Goal: Task Accomplishment & Management: Manage account settings

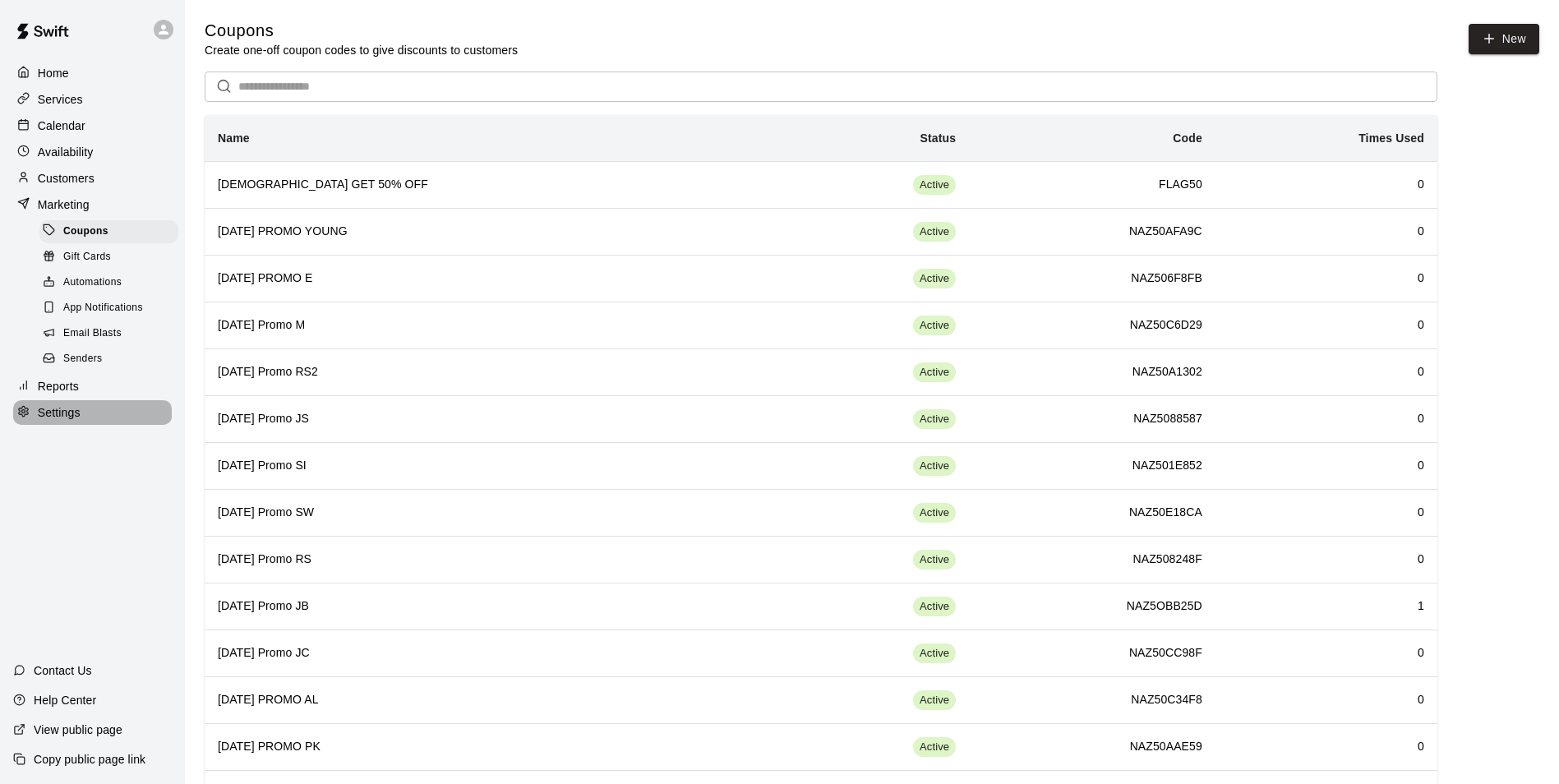
click at [60, 420] on p "Settings" at bounding box center [58, 412] width 42 height 16
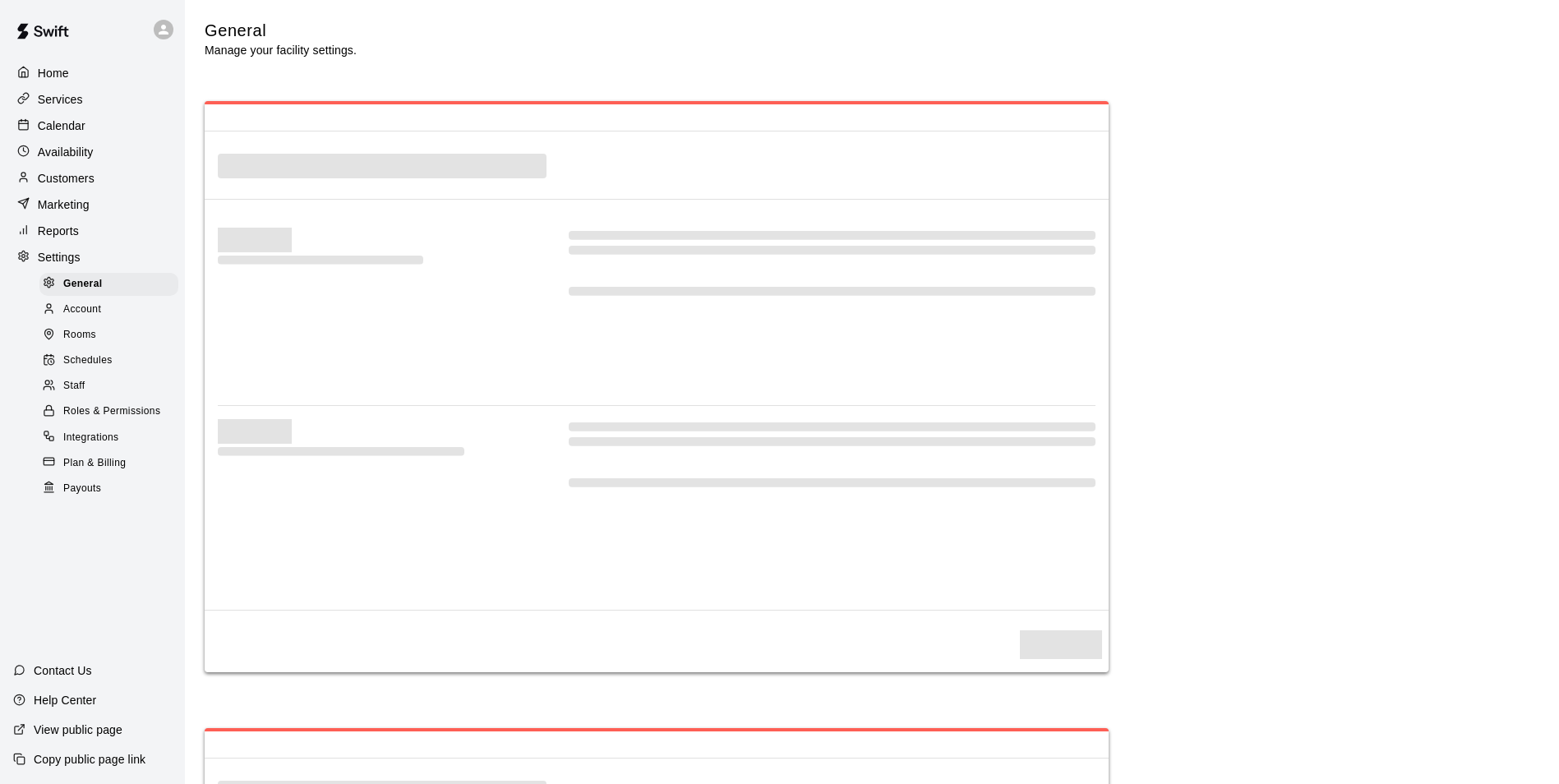
select select "**"
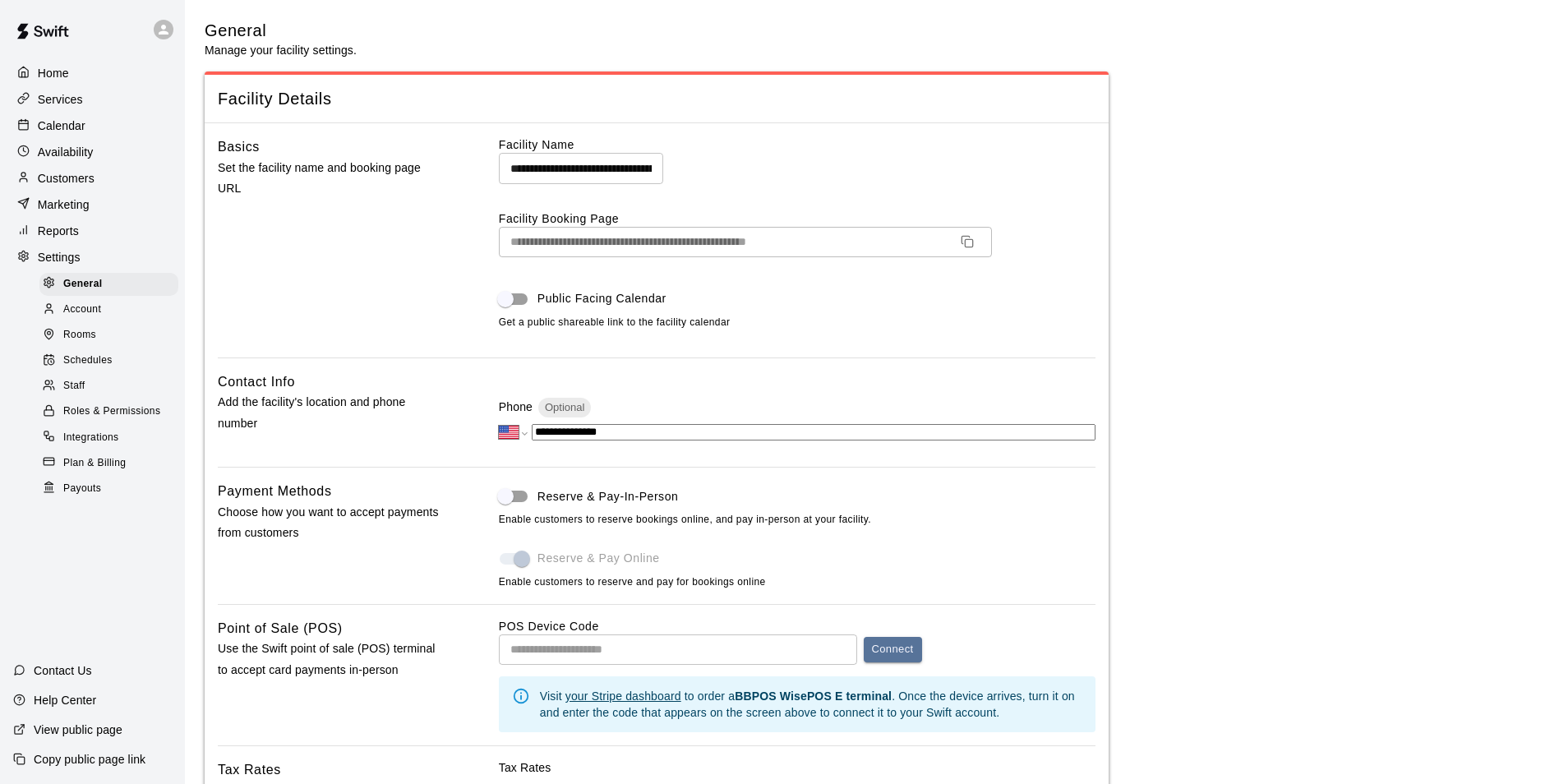
scroll to position [3352, 0]
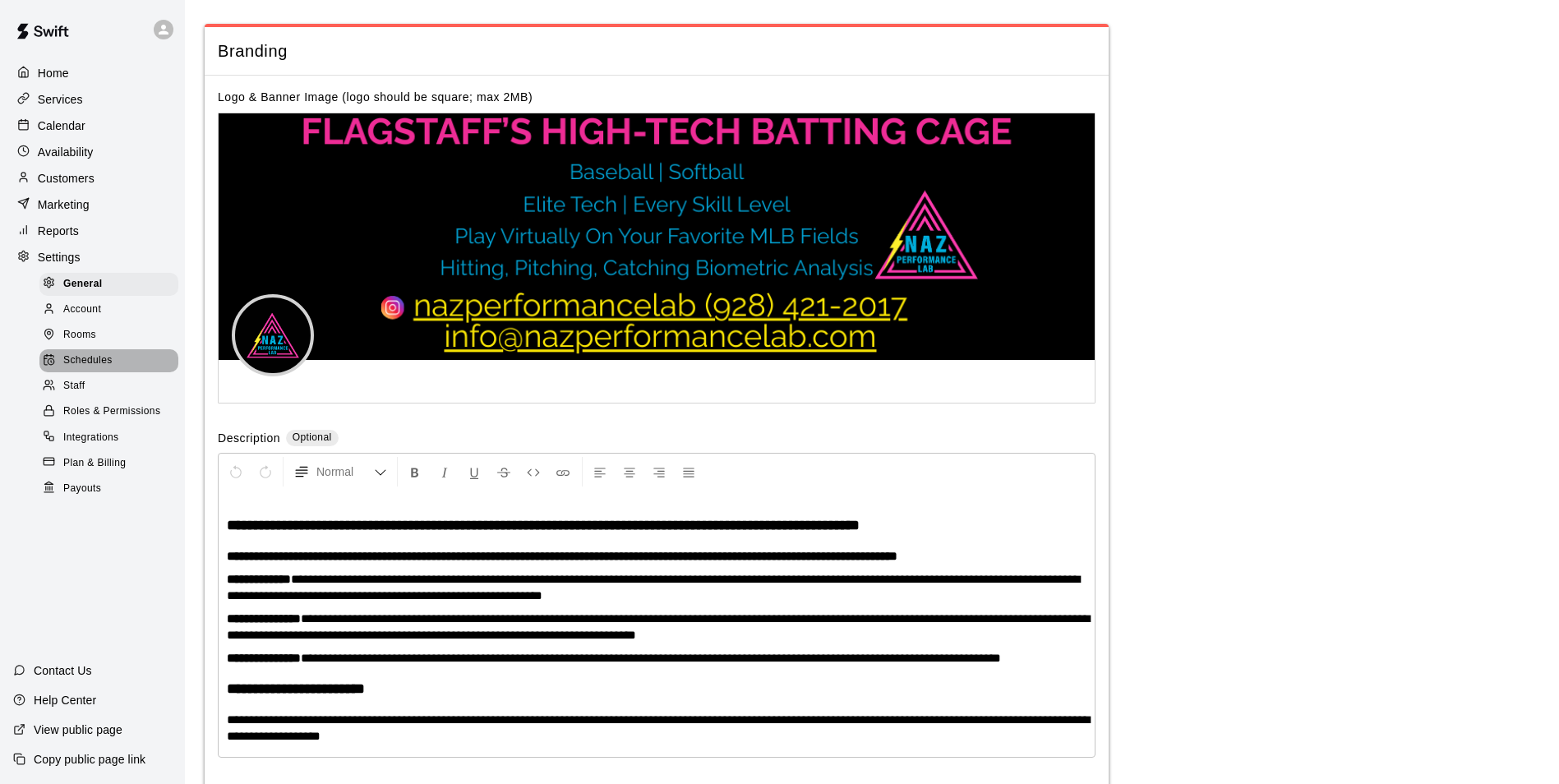
click at [88, 368] on span "Schedules" at bounding box center [87, 360] width 49 height 16
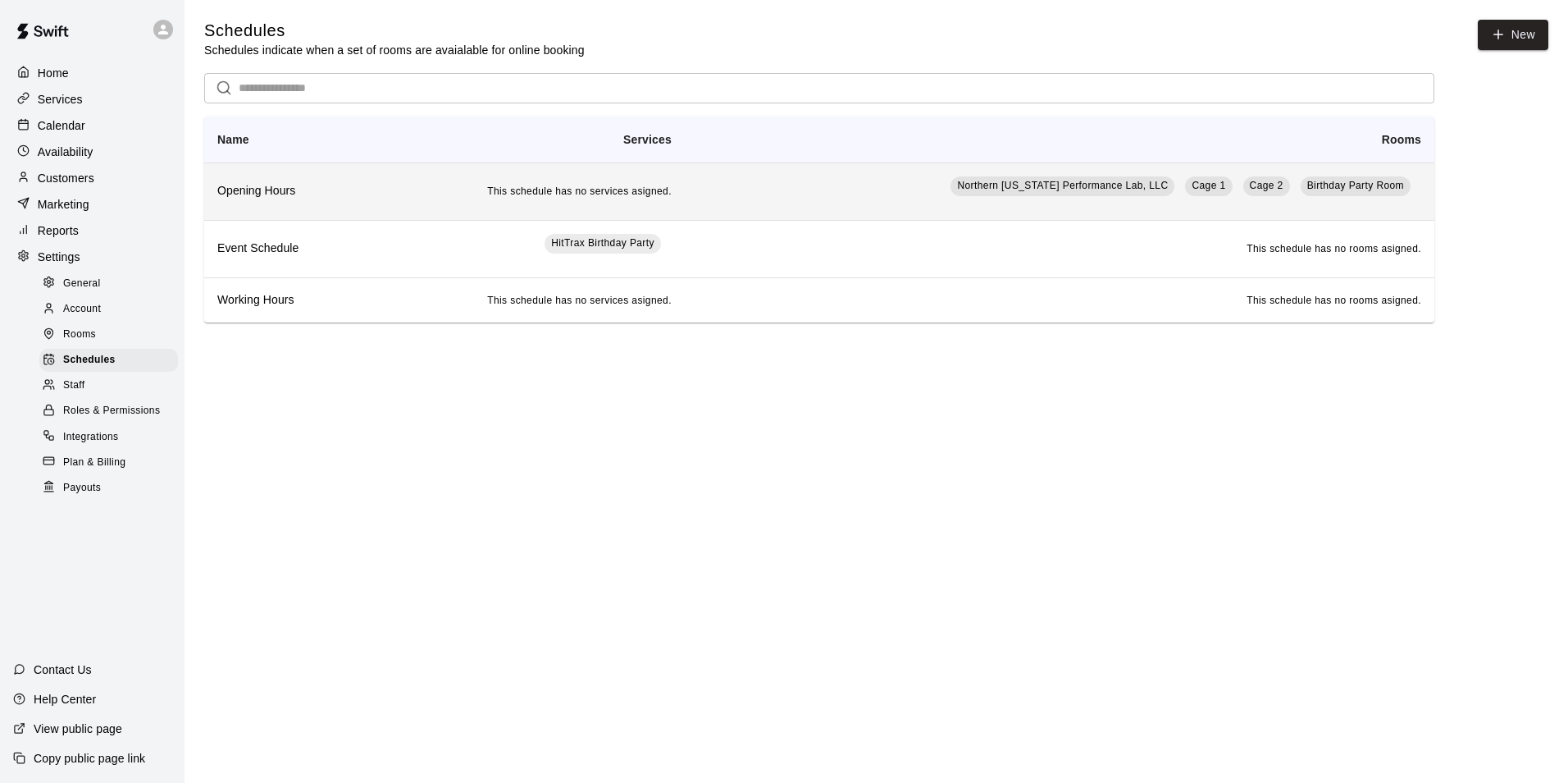
click at [837, 198] on td "Northern [US_STATE] Performance Lab, LLC Cage 1 Cage 2 Birthday Party Room" at bounding box center [1059, 191] width 750 height 57
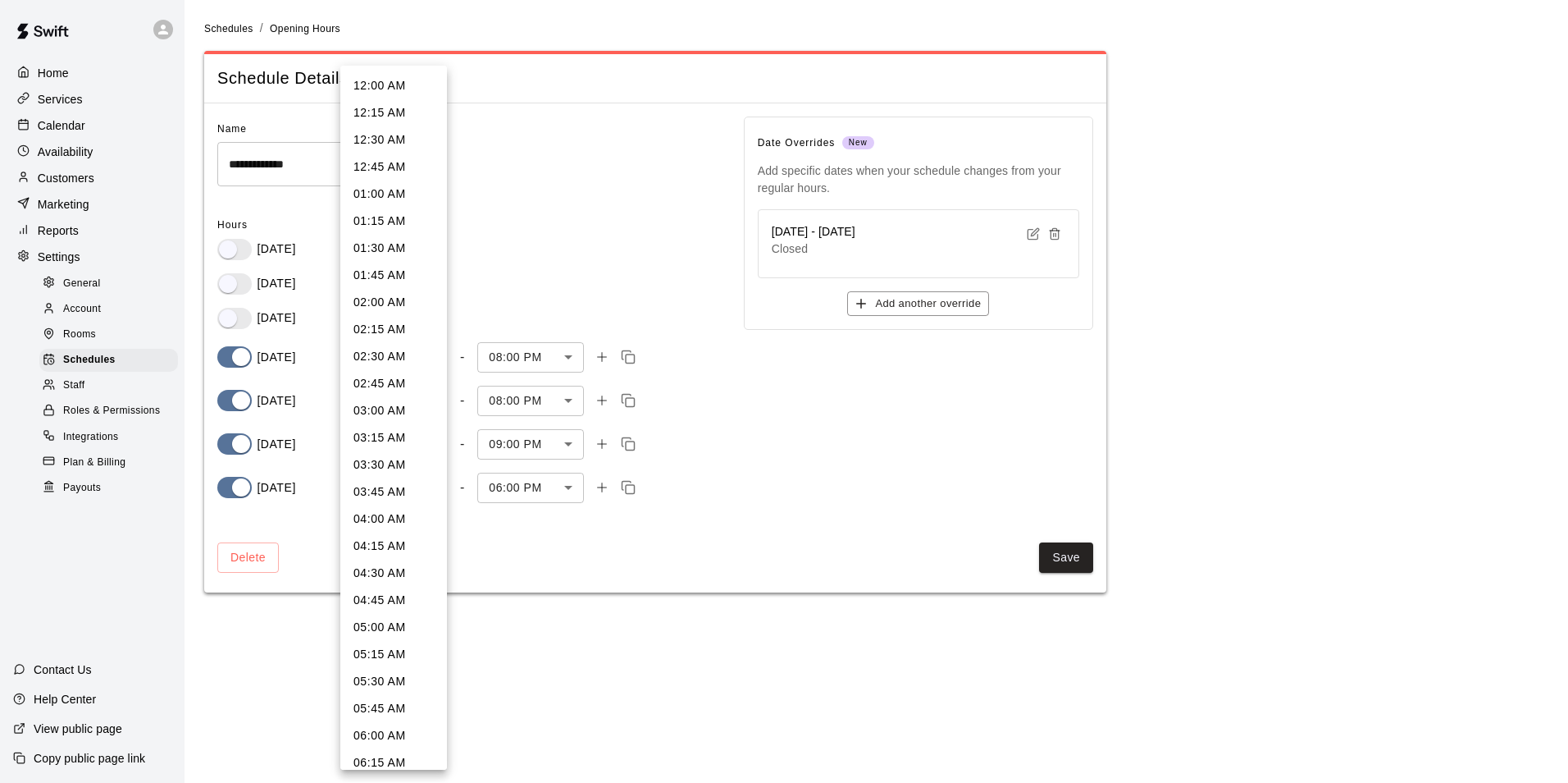
click at [434, 396] on body "**********" at bounding box center [784, 306] width 1568 height 612
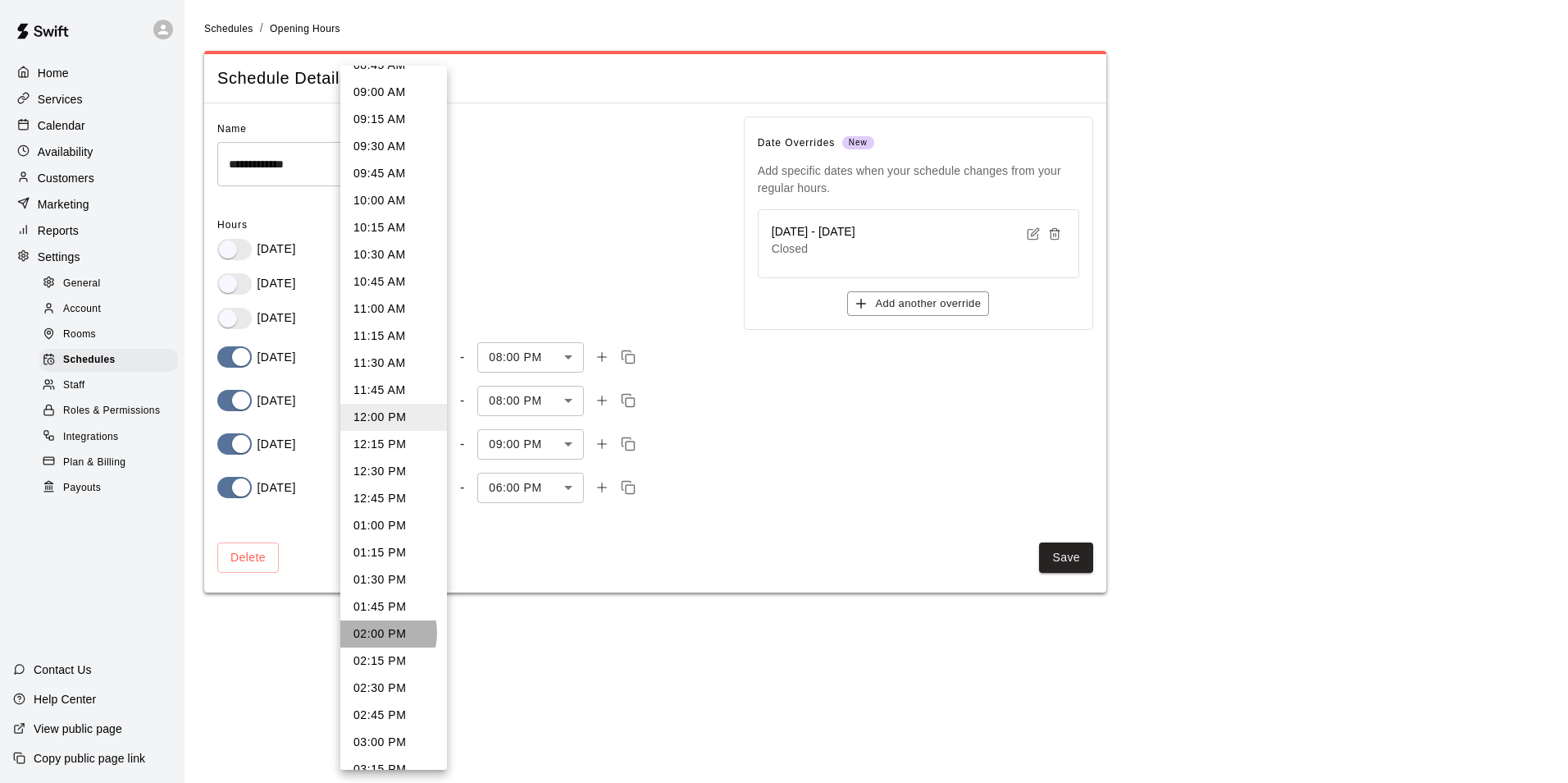
click at [372, 633] on li "02:00 PM" at bounding box center [394, 634] width 107 height 27
type input "***"
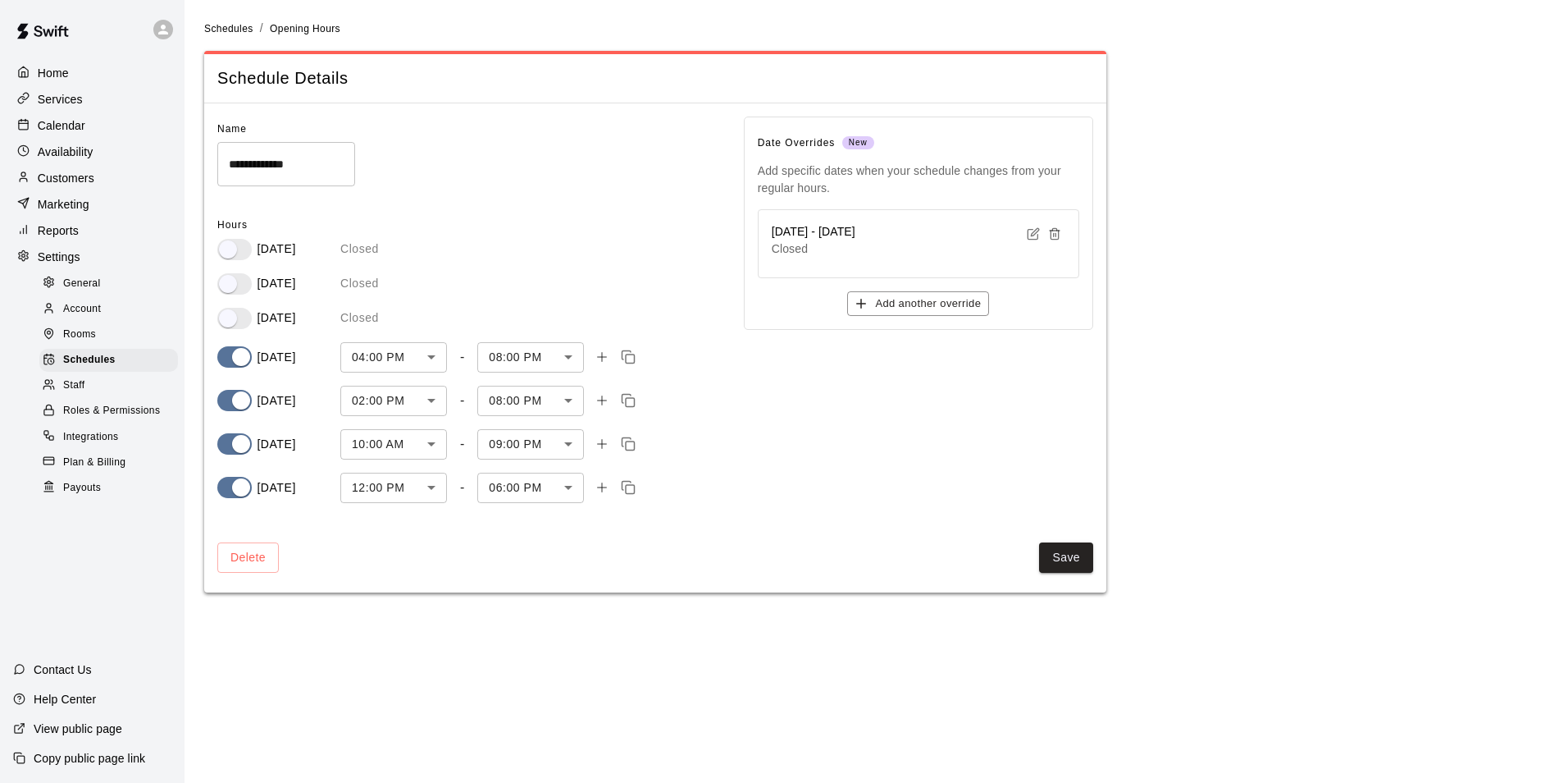
click at [796, 499] on div "Date Overrides New Add specific dates when your schedule changes from your regu…" at bounding box center [906, 302] width 375 height 425
click at [1062, 561] on button "Save" at bounding box center [1066, 558] width 54 height 30
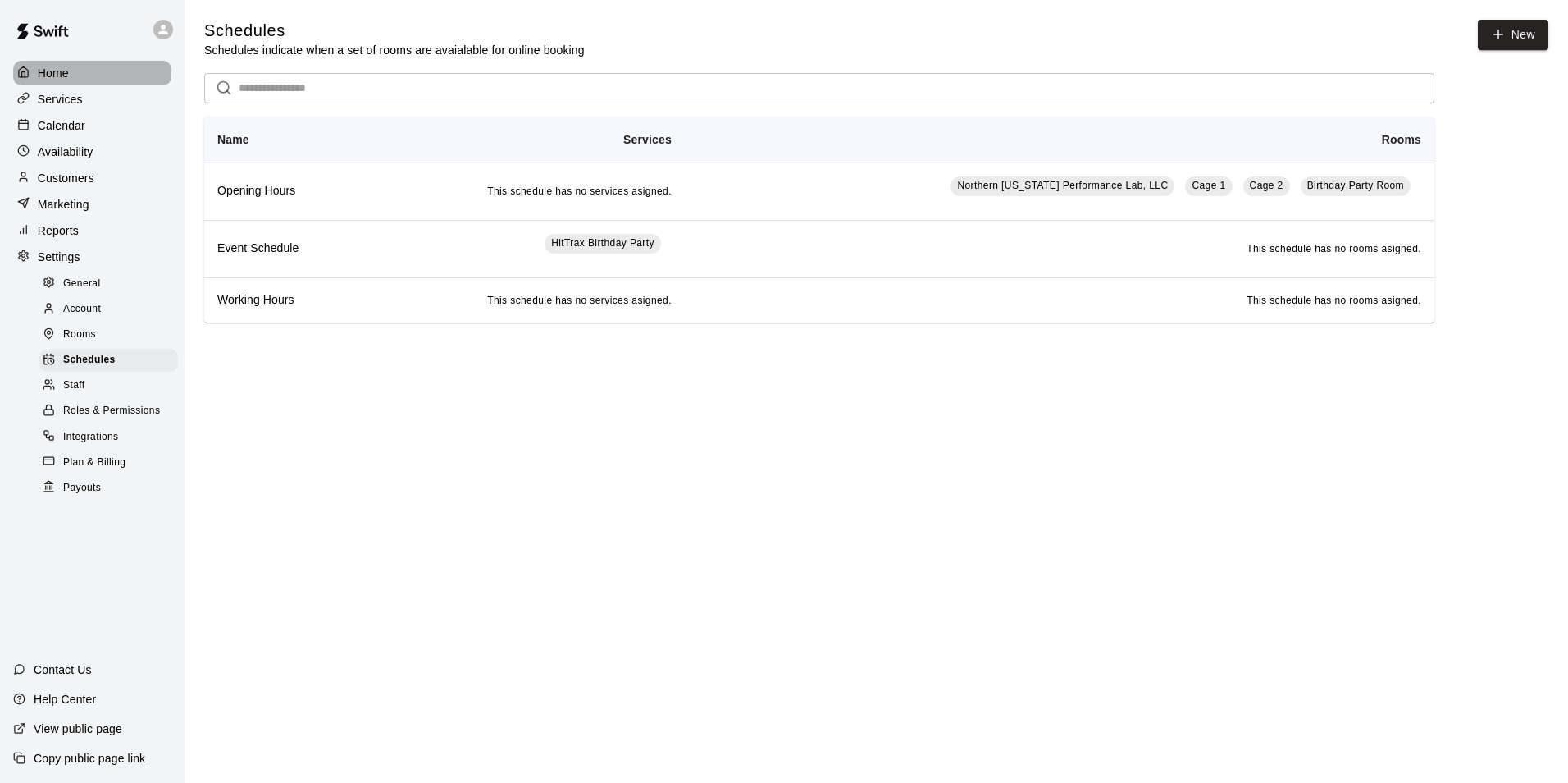
click at [49, 76] on p "Home" at bounding box center [53, 72] width 31 height 16
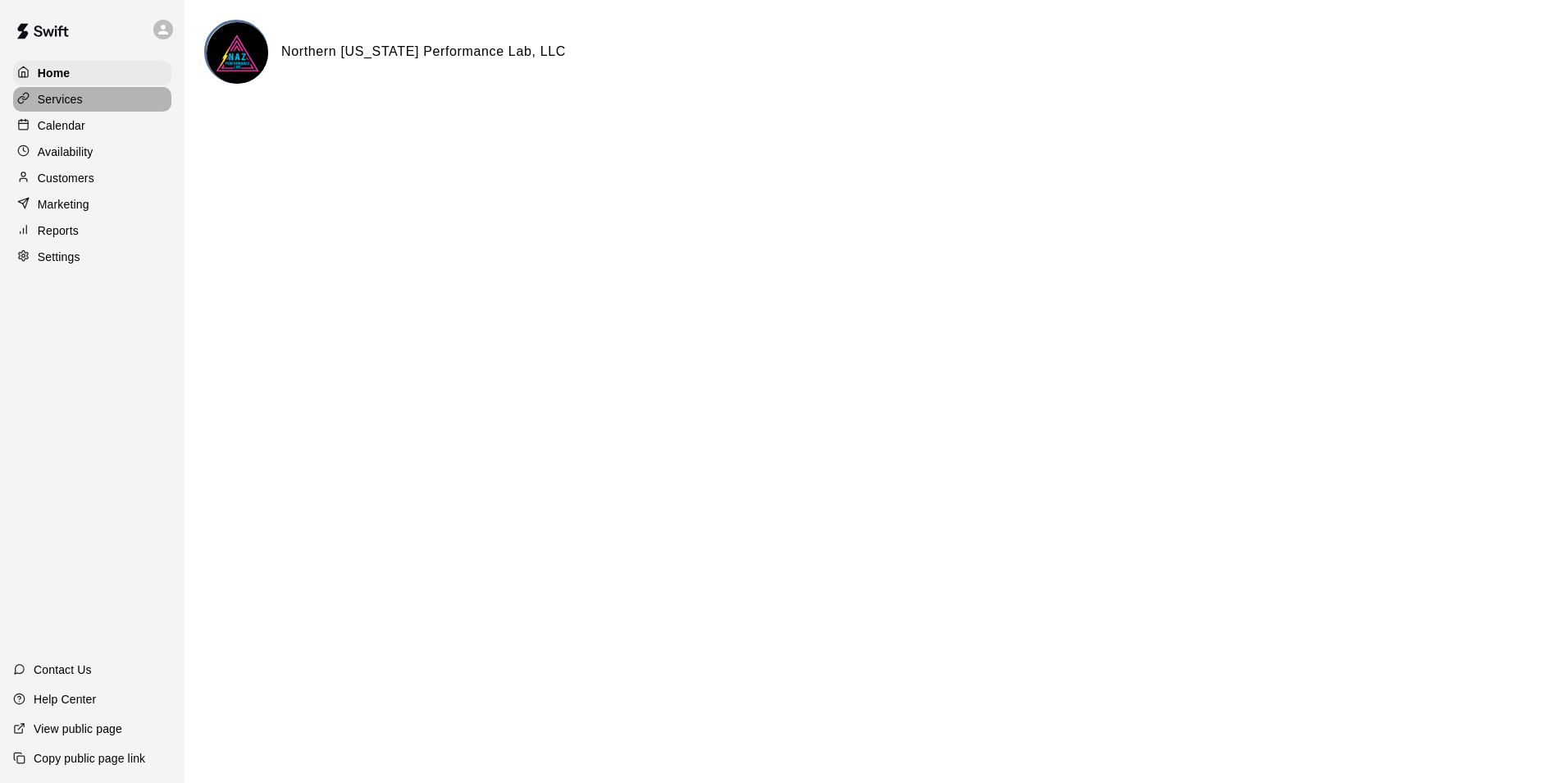
click at [42, 107] on p "Services" at bounding box center [60, 99] width 45 height 16
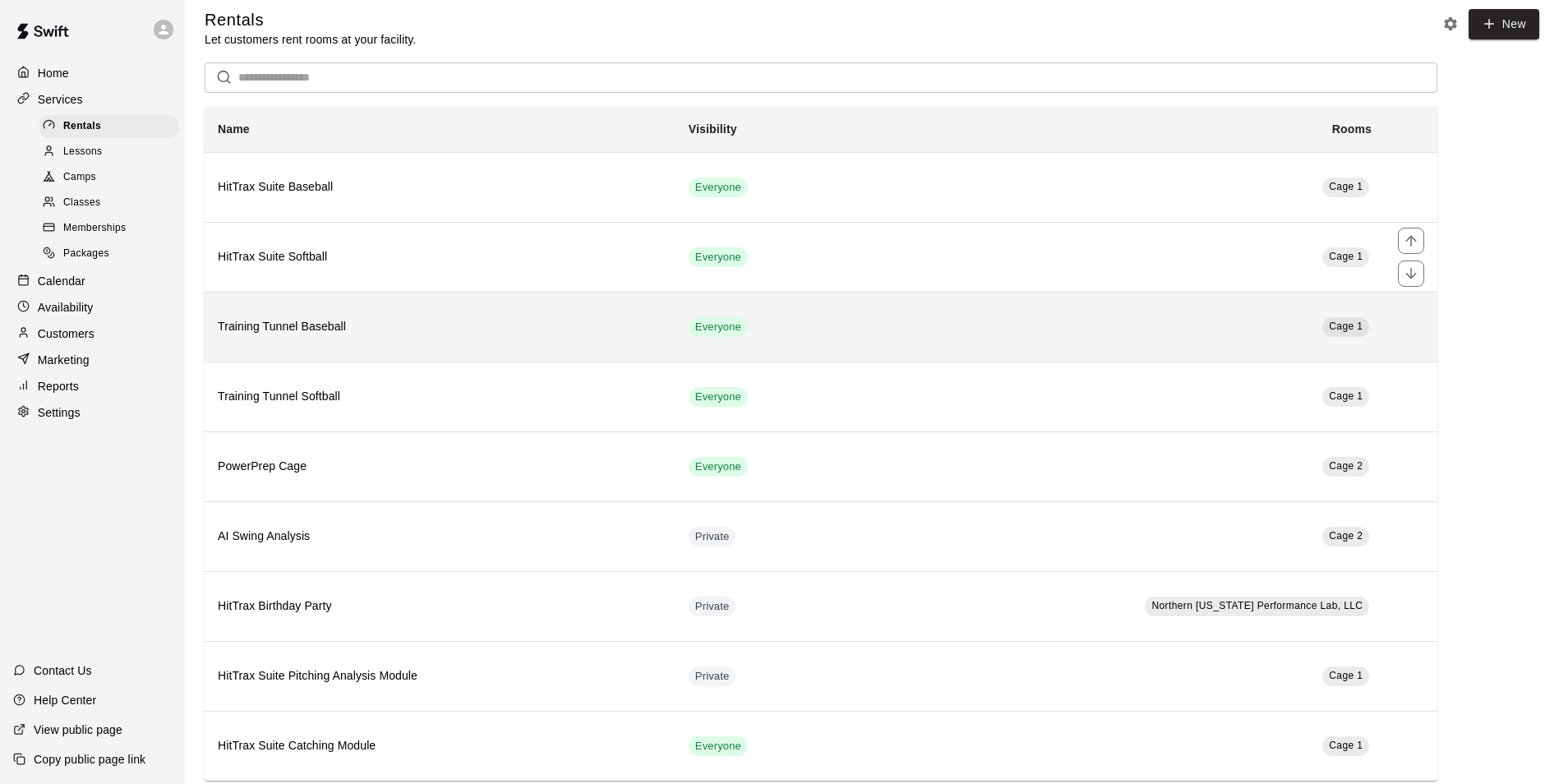
scroll to position [42, 0]
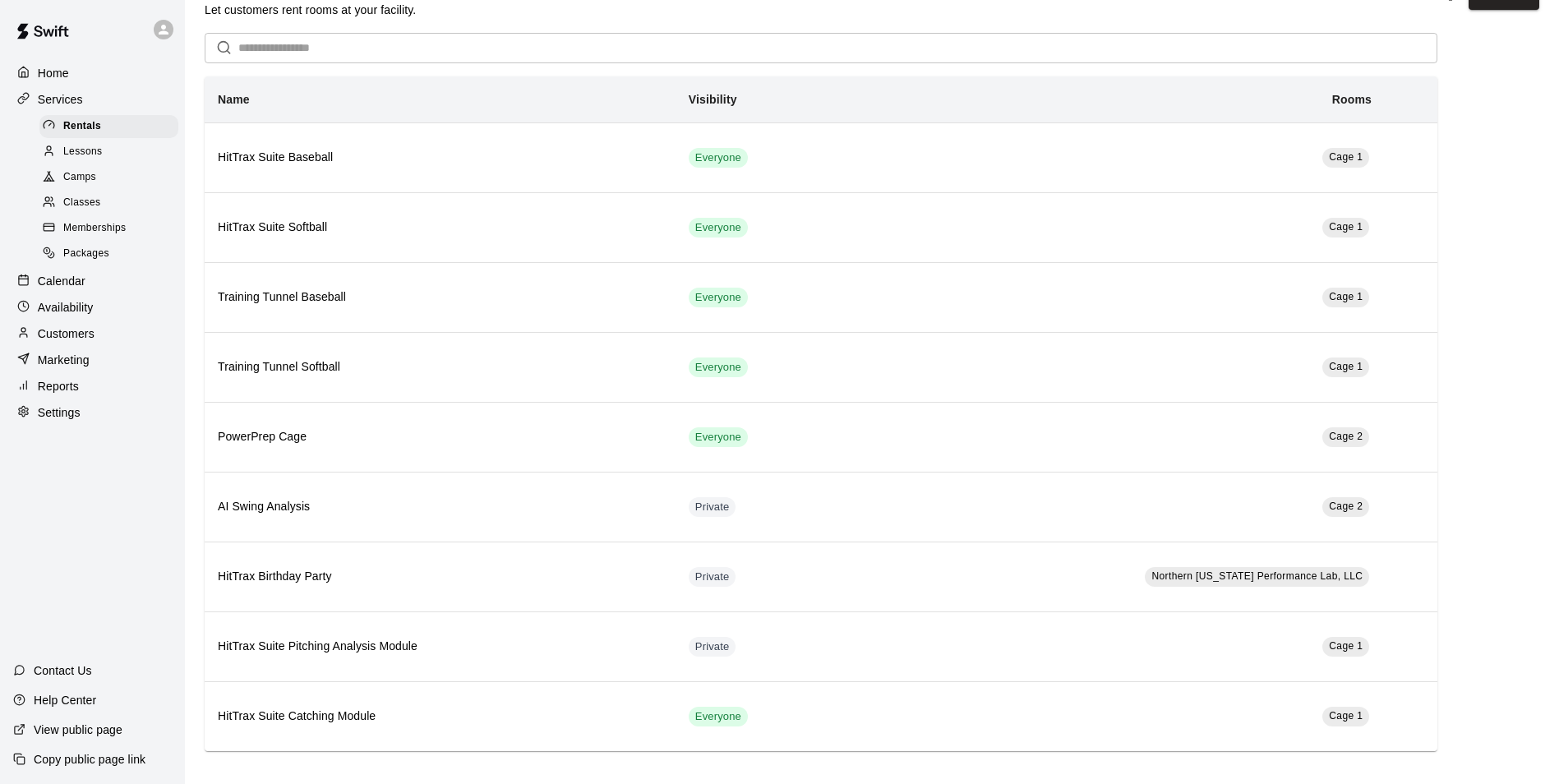
click at [55, 420] on p "Settings" at bounding box center [58, 412] width 42 height 16
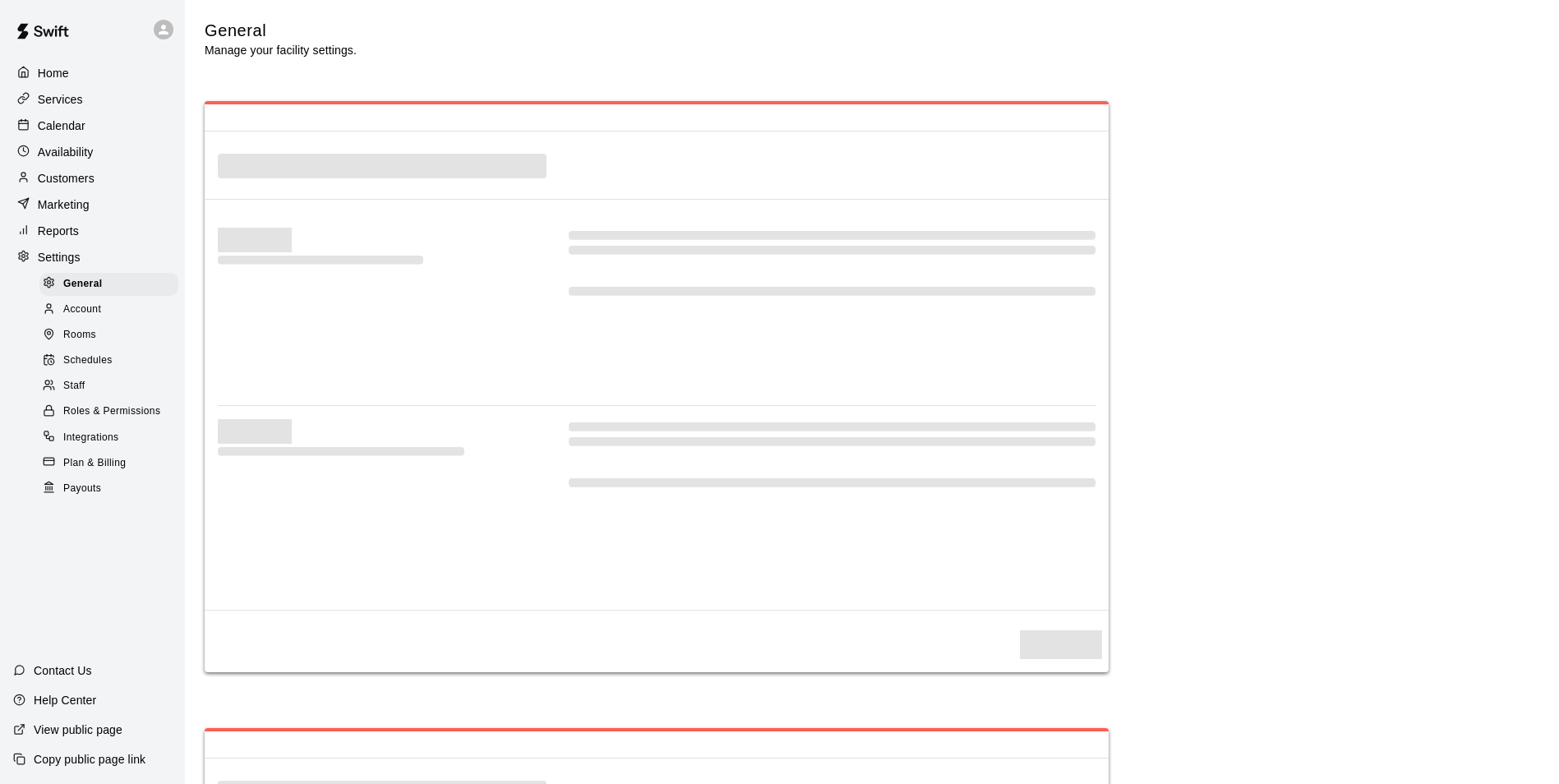
select select "**"
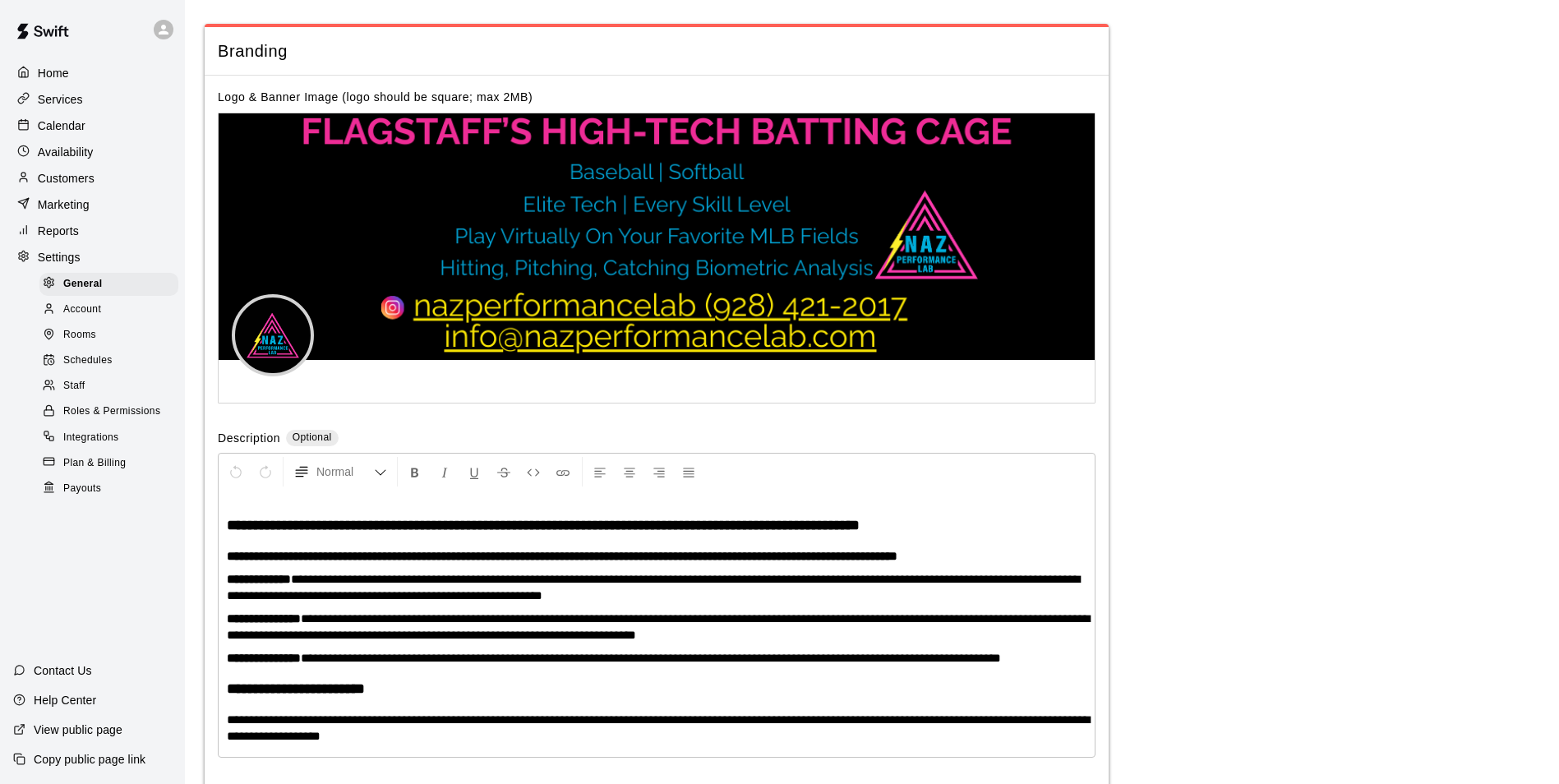
scroll to position [3534, 0]
click at [86, 318] on span "Account" at bounding box center [82, 309] width 38 height 16
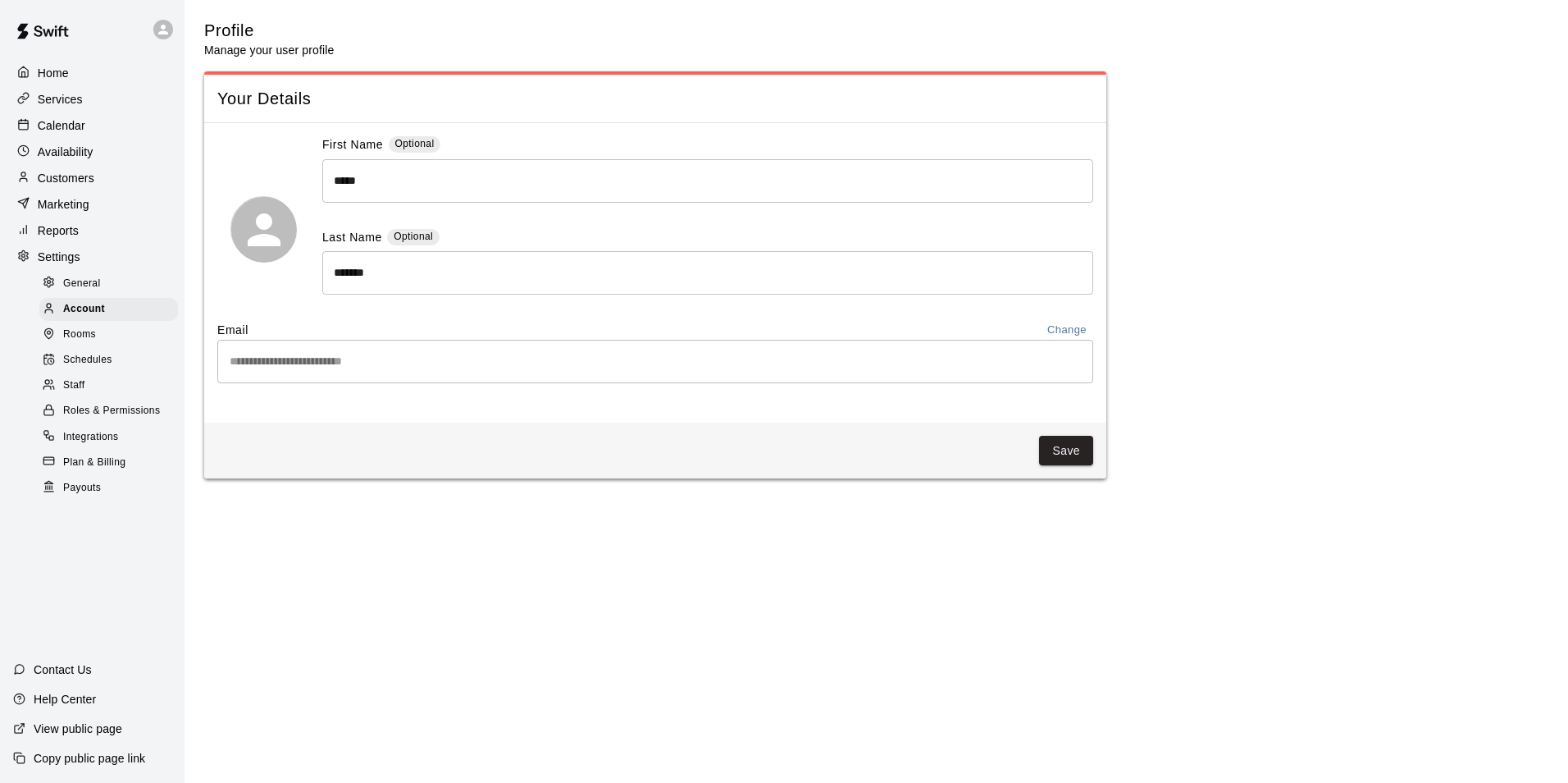
click at [71, 196] on div "Home Services Calendar Availability Customers Marketing Reports Settings Genera…" at bounding box center [92, 280] width 185 height 441
click at [69, 205] on p "Marketing" at bounding box center [63, 204] width 52 height 16
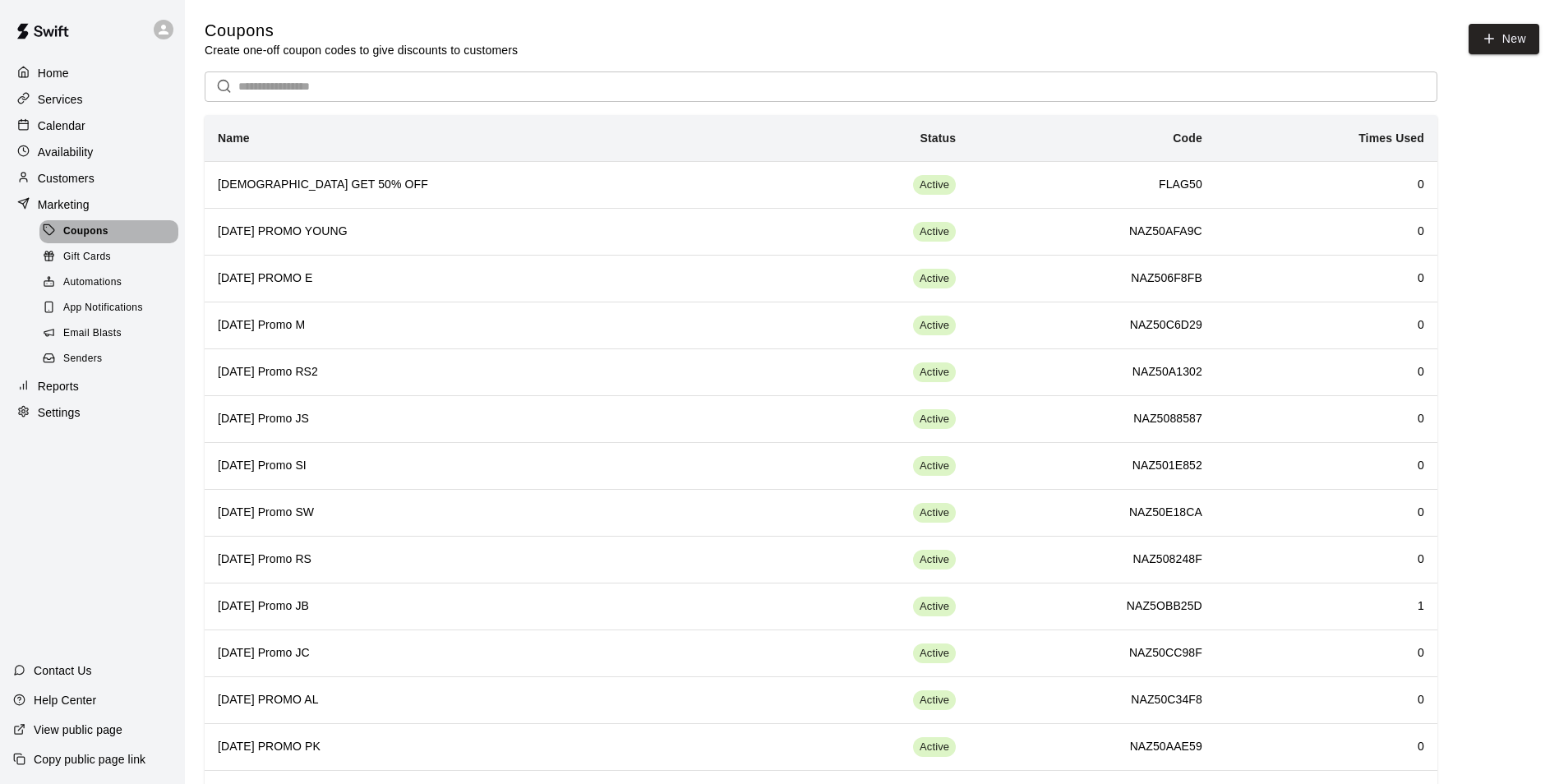
click at [84, 240] on span "Coupons" at bounding box center [86, 231] width 45 height 16
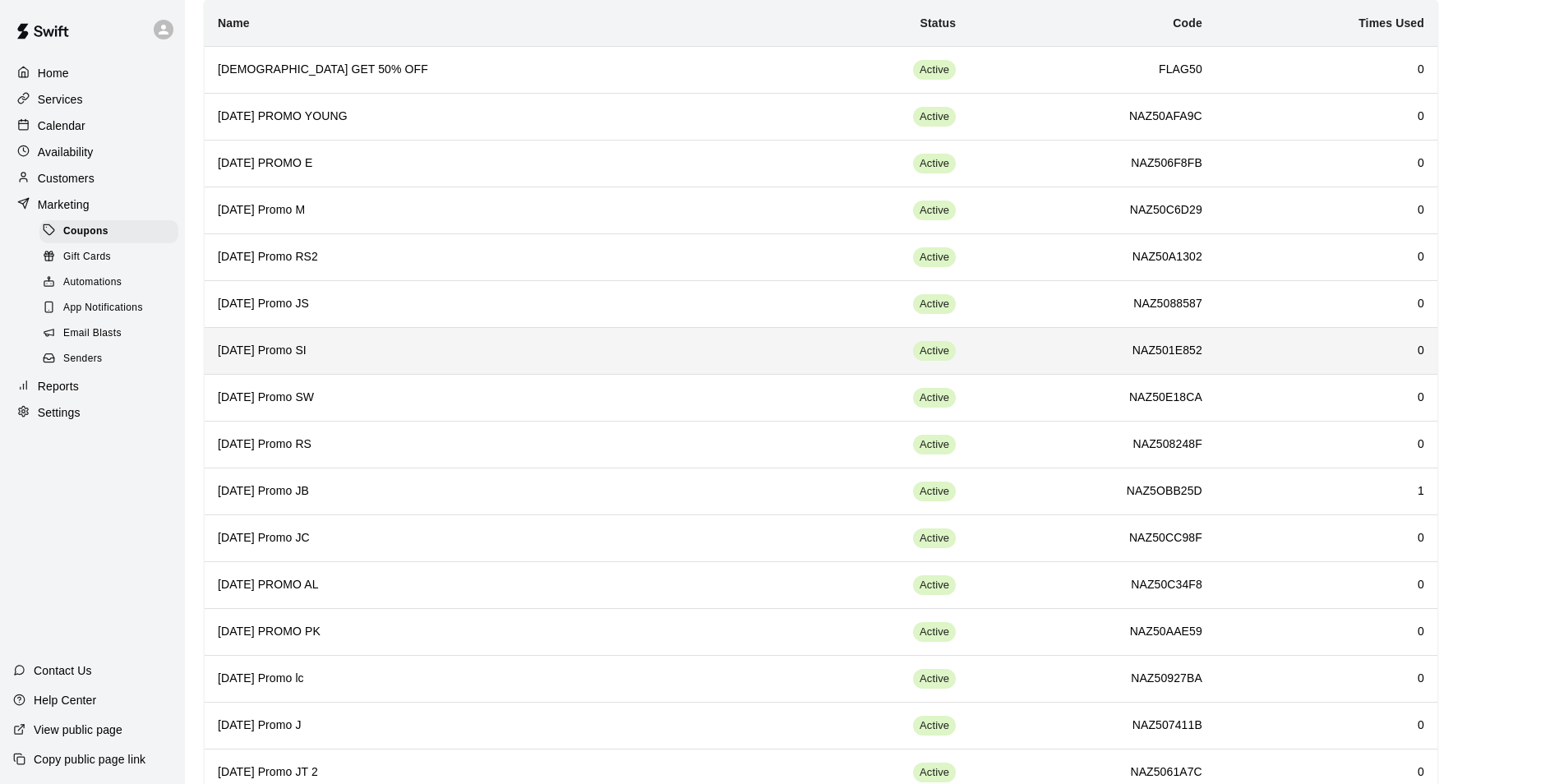
scroll to position [300, 0]
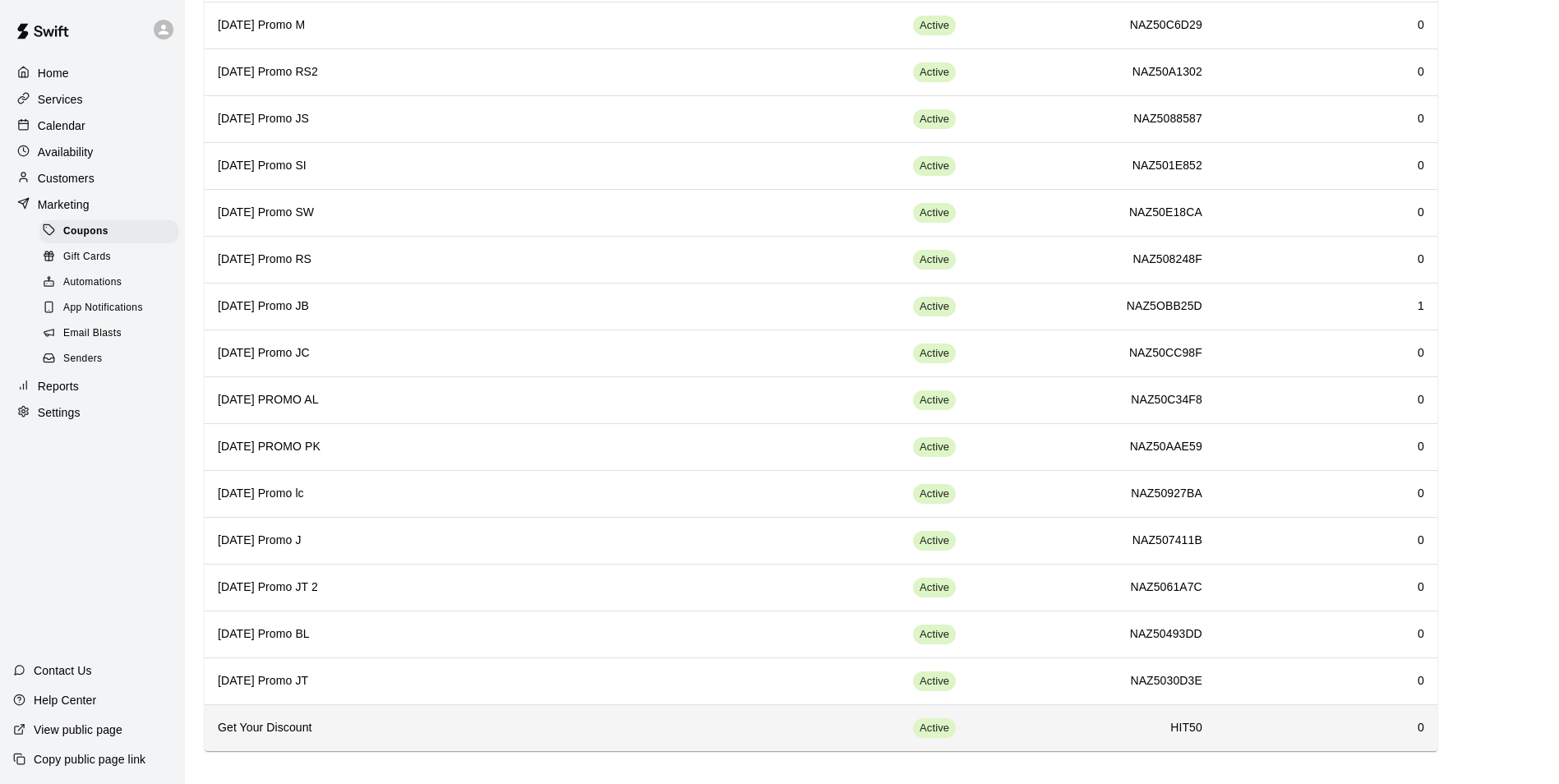
click at [428, 723] on h6 "Get Your Discount" at bounding box center [490, 728] width 544 height 18
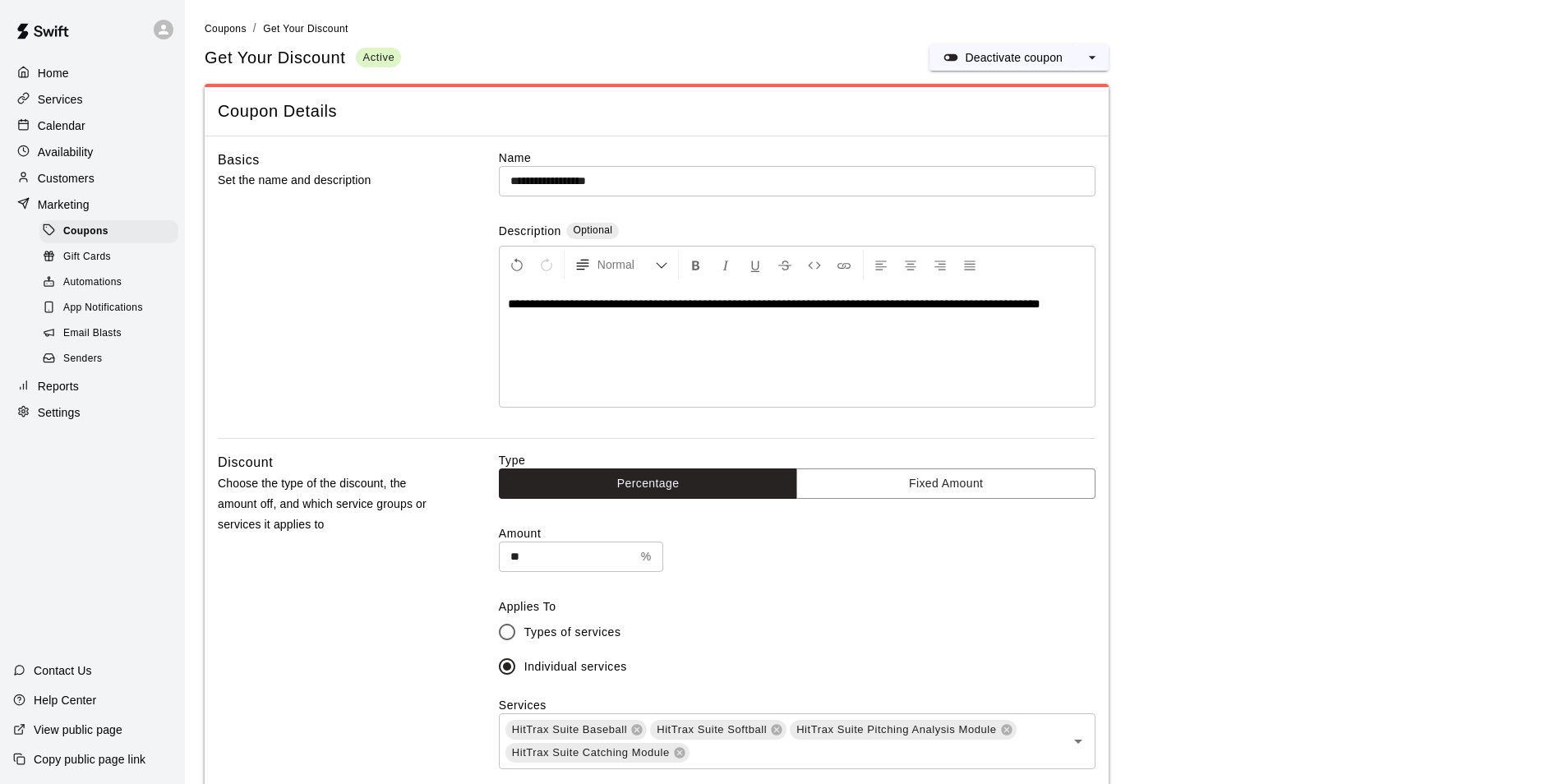
click at [74, 77] on div "Home" at bounding box center [92, 73] width 159 height 24
